Goal: Find specific page/section: Find specific page/section

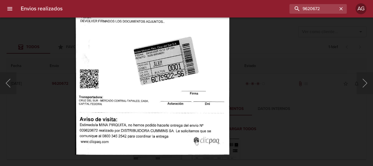
click at [309, 12] on input "9620672" at bounding box center [313, 9] width 48 height 10
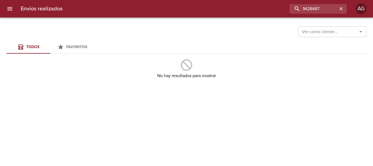
type input "9428467"
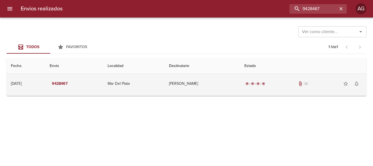
click at [234, 77] on td "[PERSON_NAME]" at bounding box center [201, 84] width 75 height 20
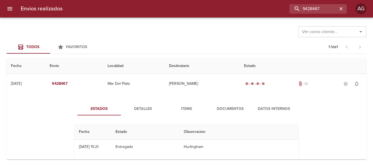
click at [235, 110] on span "Documentos" at bounding box center [229, 108] width 37 height 7
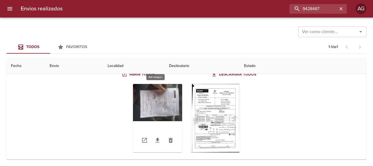
click at [159, 111] on div "Tabla de envíos del cliente" at bounding box center [157, 118] width 49 height 68
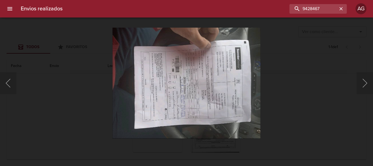
click at [288, 98] on div "Lightbox" at bounding box center [186, 83] width 373 height 166
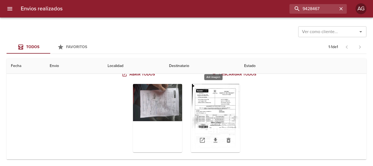
click at [221, 118] on div "Tabla de envíos del cliente" at bounding box center [215, 118] width 49 height 68
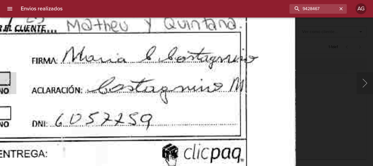
click at [329, 107] on div "Lightbox" at bounding box center [186, 83] width 373 height 166
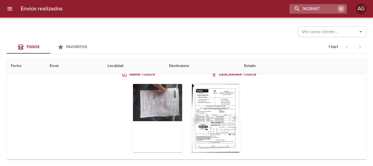
click at [339, 9] on icon "button" at bounding box center [340, 8] width 5 height 5
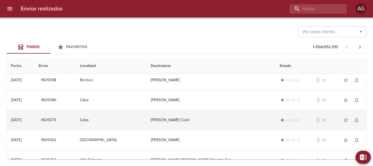
scroll to position [0, 0]
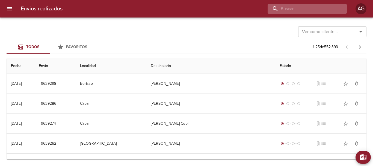
click at [312, 10] on input "buscar" at bounding box center [302, 9] width 70 height 10
paste input "[PERSON_NAME]"
type input "[PERSON_NAME]"
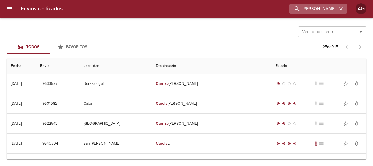
click at [340, 8] on icon "button" at bounding box center [340, 8] width 3 height 3
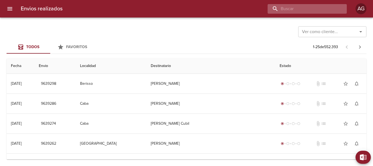
click at [312, 11] on input "buscar" at bounding box center [302, 9] width 70 height 10
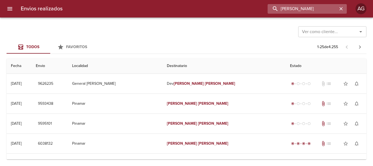
click at [291, 10] on input "[PERSON_NAME]" at bounding box center [302, 9] width 70 height 10
click at [291, 10] on input "9595101" at bounding box center [302, 9] width 70 height 10
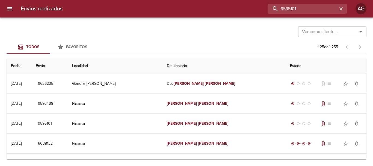
type input "9595101"
